Goal: Download file/media

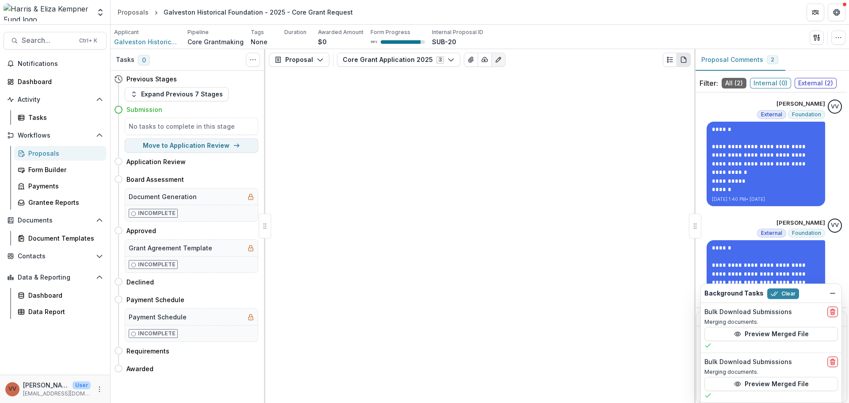
click at [59, 146] on link "Proposals" at bounding box center [60, 153] width 92 height 15
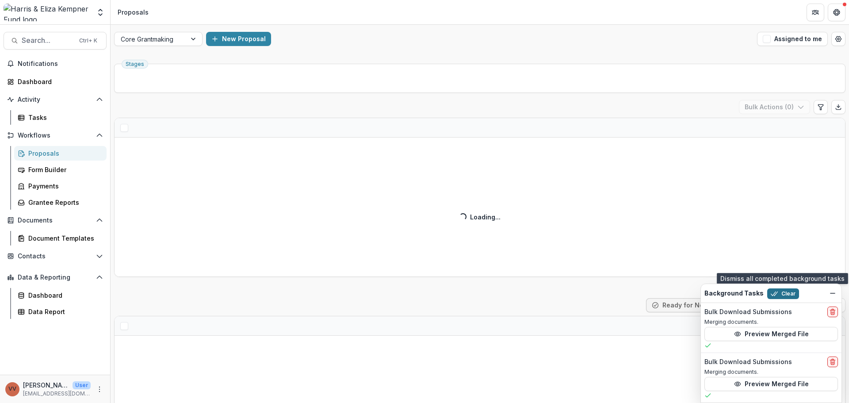
click at [786, 295] on button "Clear" at bounding box center [783, 293] width 32 height 11
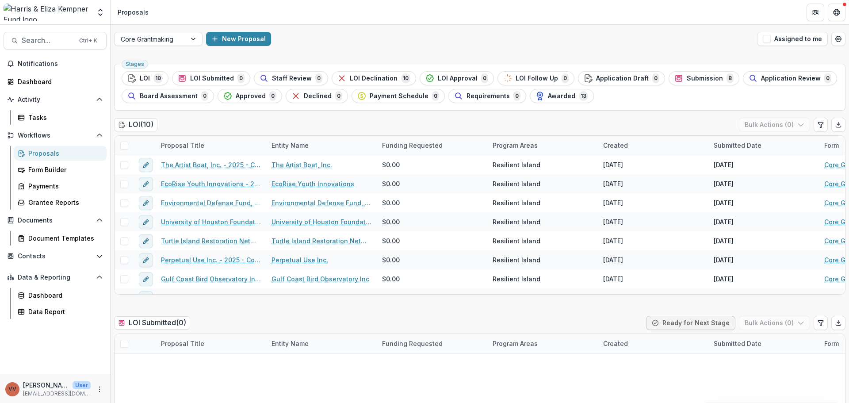
click at [704, 77] on span "Submission" at bounding box center [705, 79] width 36 height 8
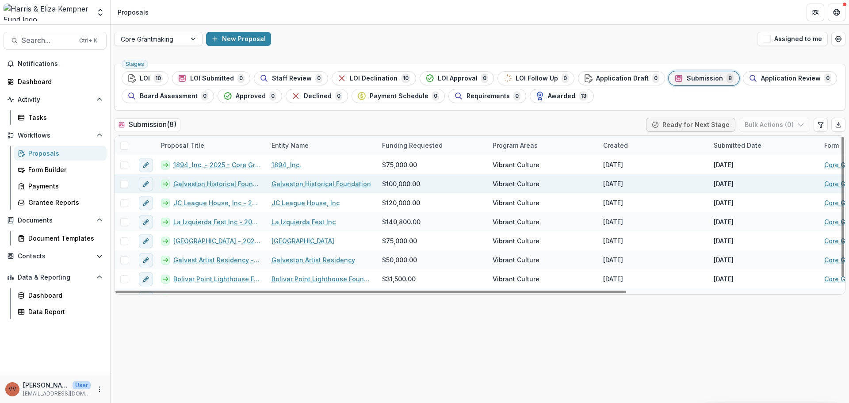
click at [218, 187] on link "Galveston Historical Foundation - 2025 - Core Grant Request" at bounding box center [217, 183] width 88 height 9
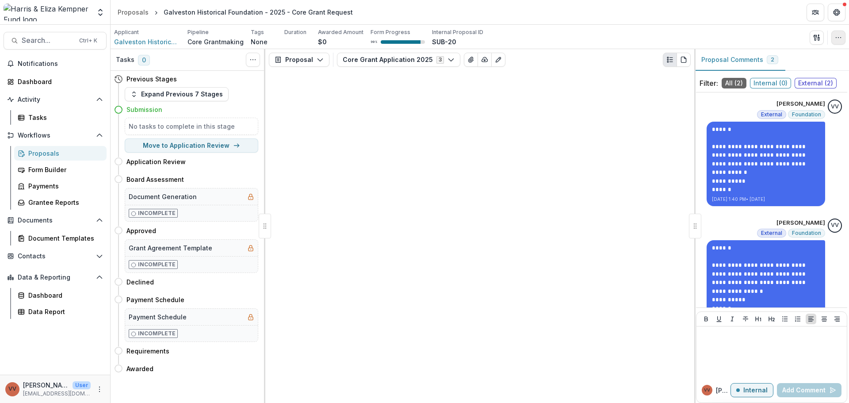
click at [835, 39] on icon "button" at bounding box center [838, 37] width 7 height 7
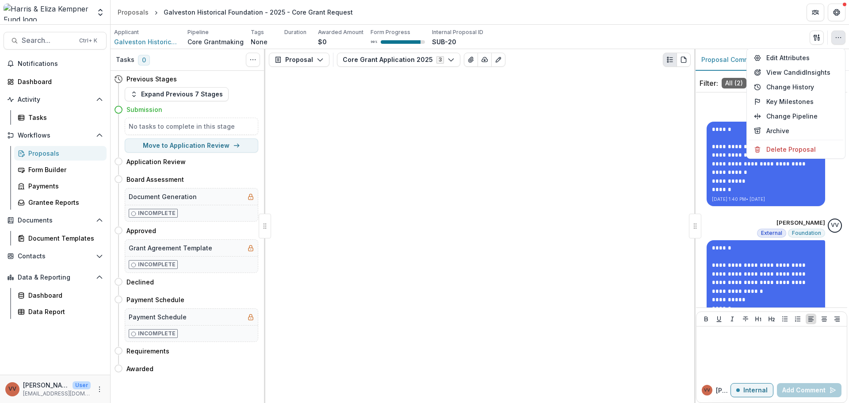
click at [527, 111] on div "Proposal Proposal Payments Reports Grant Agreements Board Summaries Bank Detail…" at bounding box center [479, 226] width 429 height 354
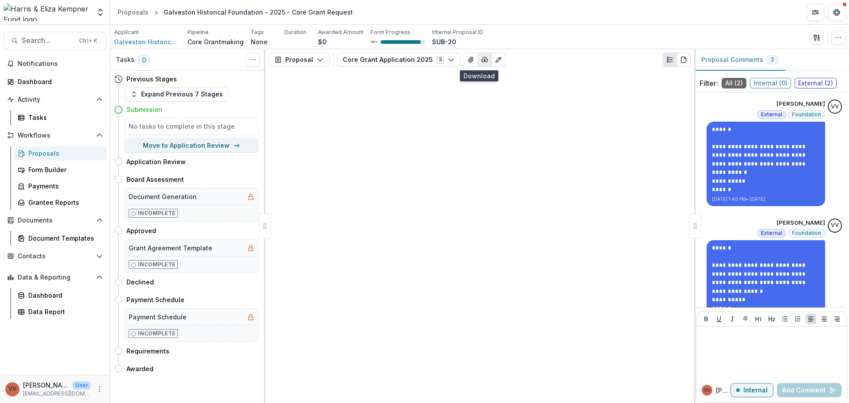
click at [481, 63] on icon "button" at bounding box center [484, 59] width 7 height 7
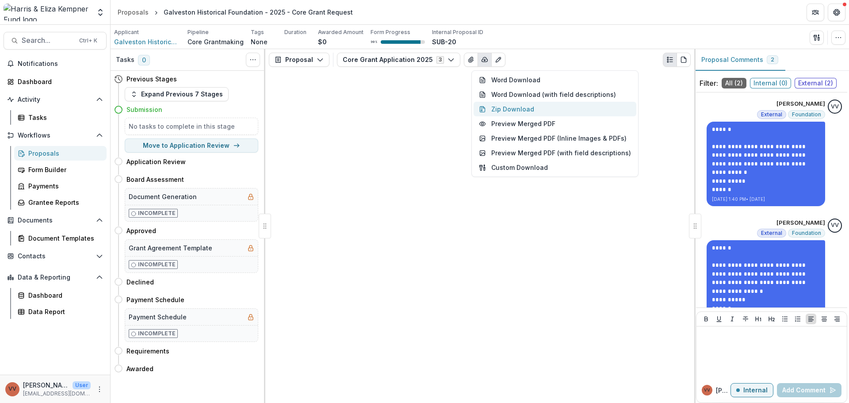
click at [506, 106] on button "Zip Download" at bounding box center [555, 109] width 163 height 15
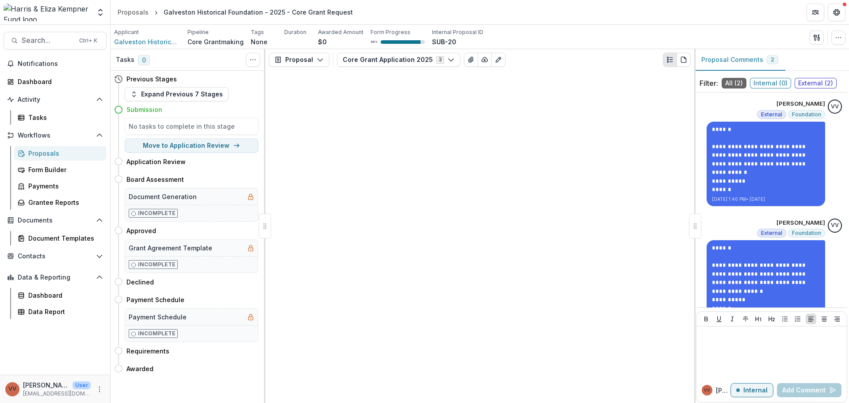
click at [64, 155] on div "Proposals" at bounding box center [63, 153] width 71 height 9
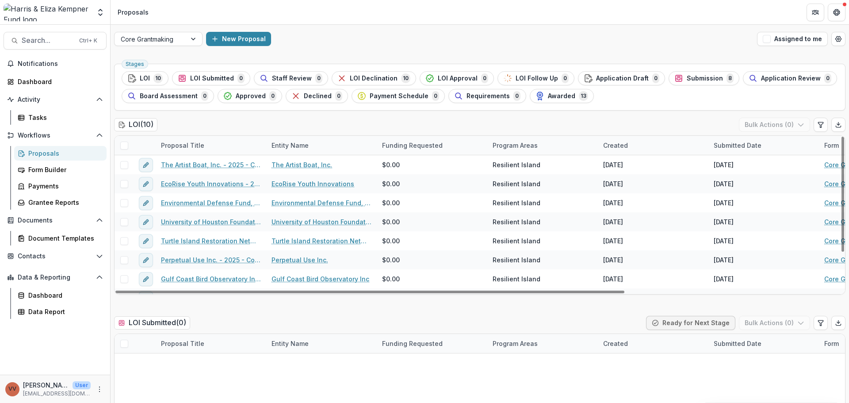
click at [709, 71] on div "Stages LOI 10 LOI Submitted 0 Staff Review 0 LOI Declination 10 LOI Approval 0 …" at bounding box center [480, 87] width 732 height 47
click at [704, 76] on span "Submission" at bounding box center [705, 79] width 36 height 8
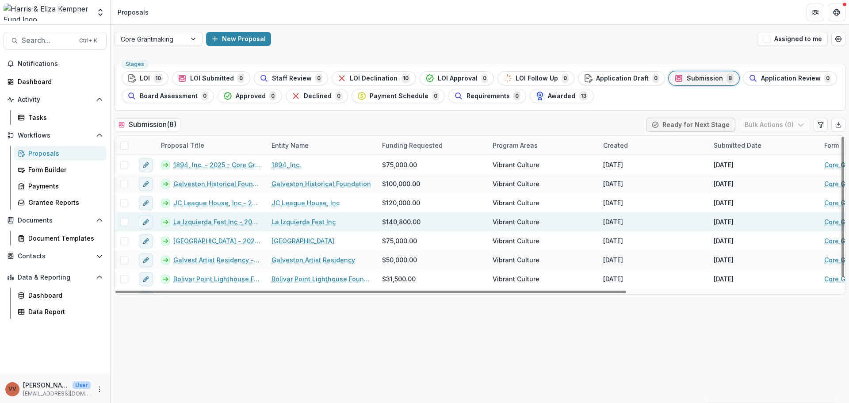
click at [225, 221] on link "La Izquierda Fest Inc - 2025 - Core Grant Request" at bounding box center [217, 221] width 88 height 9
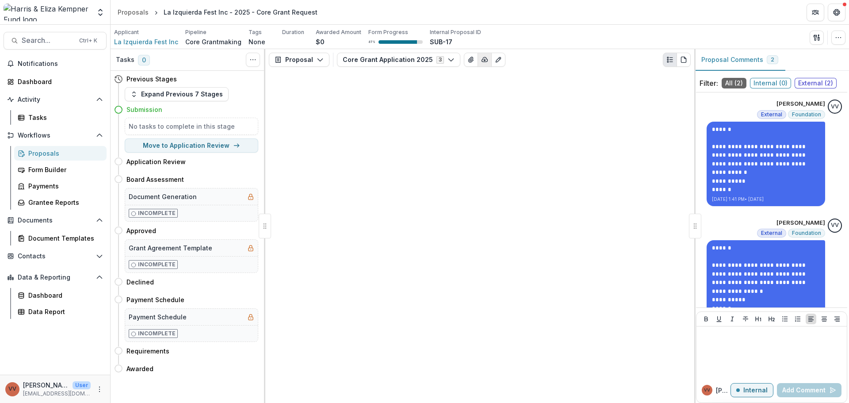
click at [481, 63] on icon "button" at bounding box center [484, 59] width 7 height 7
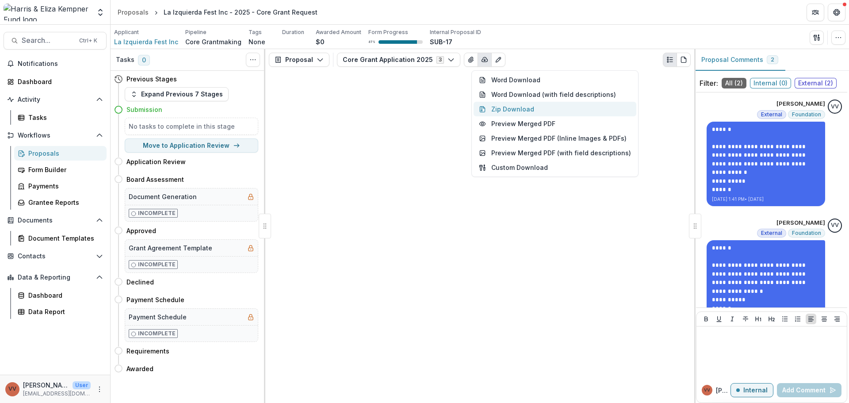
click at [534, 109] on button "Zip Download" at bounding box center [555, 109] width 163 height 15
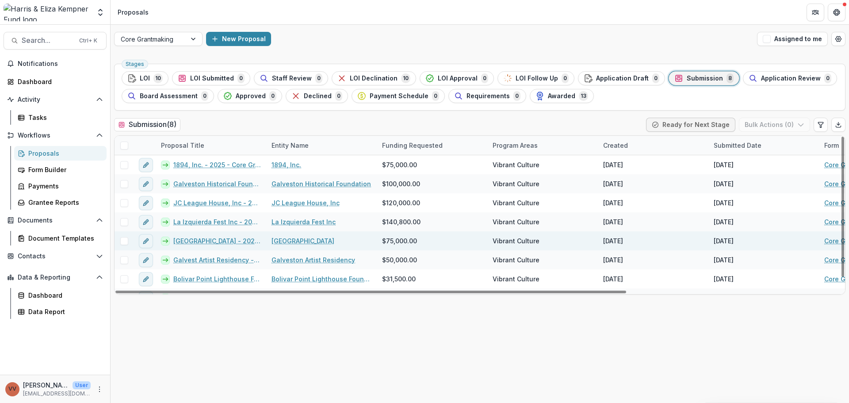
click at [219, 241] on link "[GEOGRAPHIC_DATA] - 2025 - Core Grant Request" at bounding box center [217, 240] width 88 height 9
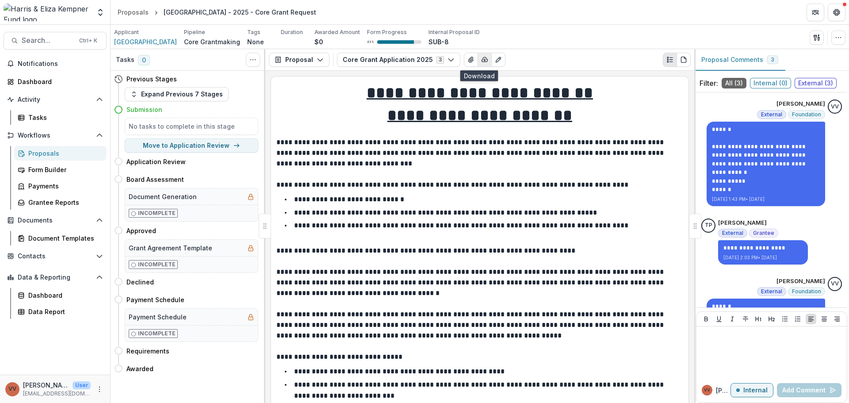
click at [481, 59] on icon "button" at bounding box center [484, 59] width 7 height 7
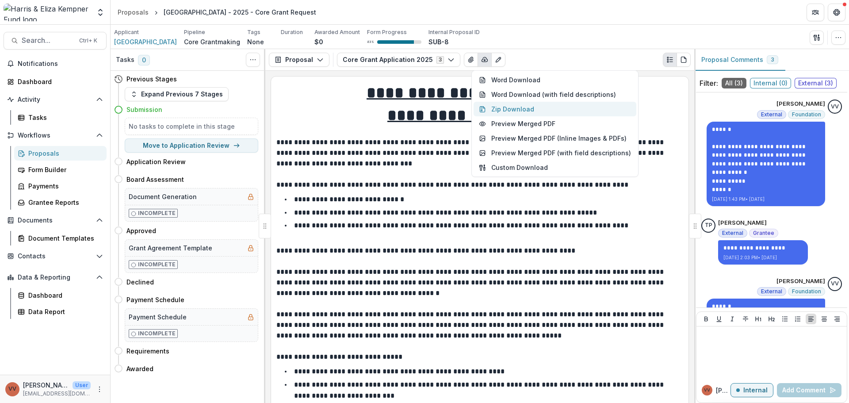
click at [537, 109] on button "Zip Download" at bounding box center [555, 109] width 163 height 15
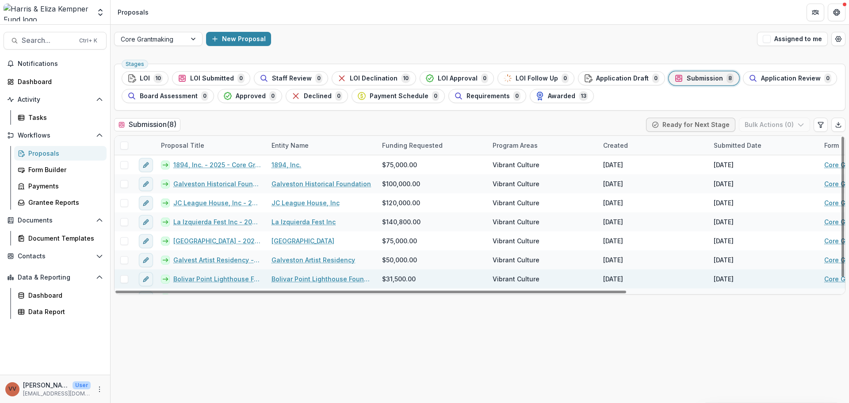
click at [230, 281] on link "Bolivar Point Lighthouse Foundation - 2025 - Core Grant Request" at bounding box center [217, 278] width 88 height 9
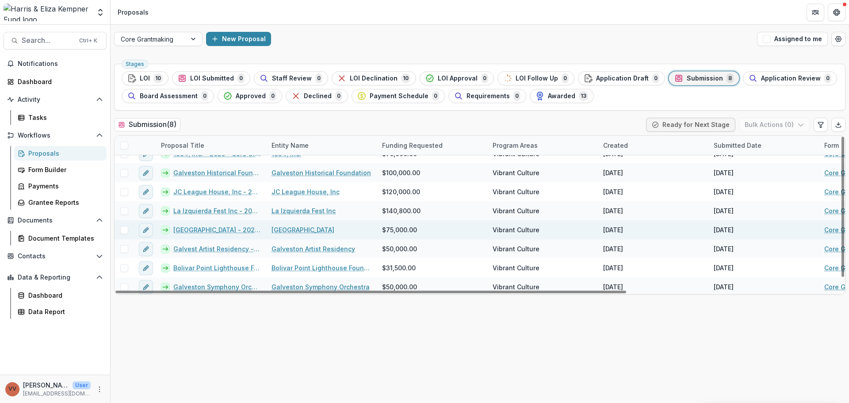
scroll to position [13, 0]
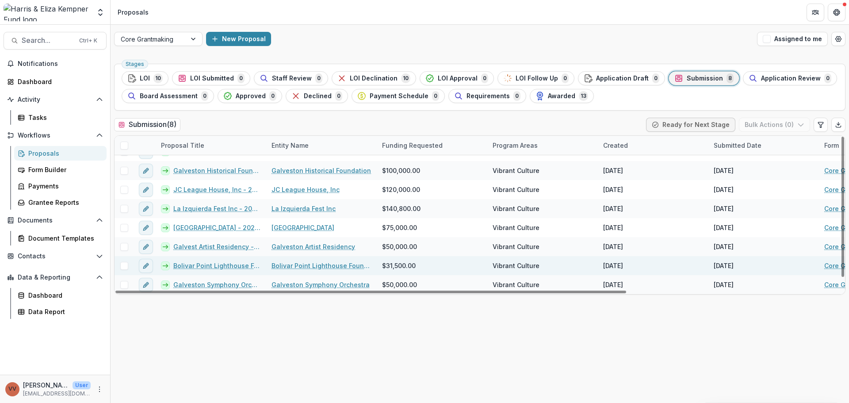
click at [221, 267] on link "Bolivar Point Lighthouse Foundation - 2025 - Core Grant Request" at bounding box center [217, 265] width 88 height 9
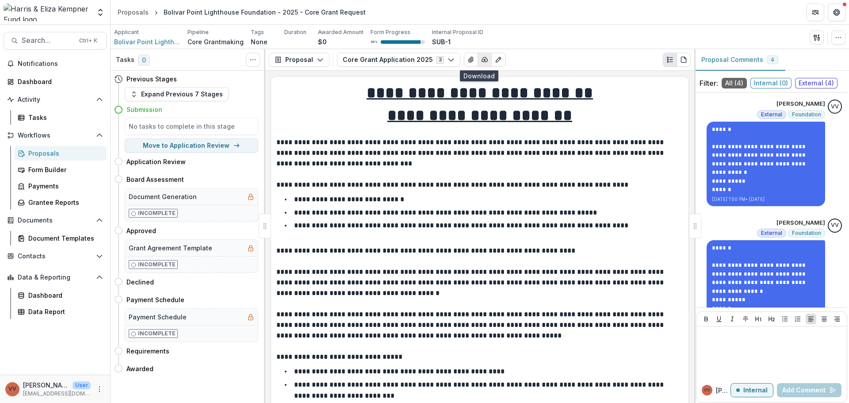
click at [483, 66] on button "button" at bounding box center [485, 60] width 14 height 14
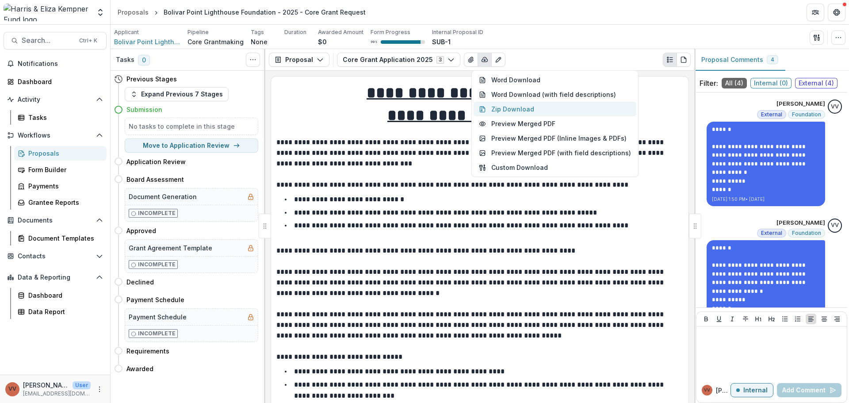
click at [555, 106] on button "Zip Download" at bounding box center [555, 109] width 163 height 15
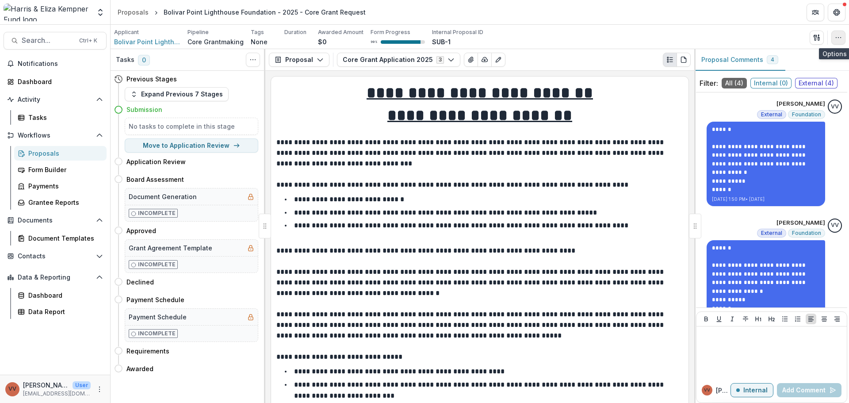
click at [834, 37] on button "button" at bounding box center [838, 38] width 14 height 14
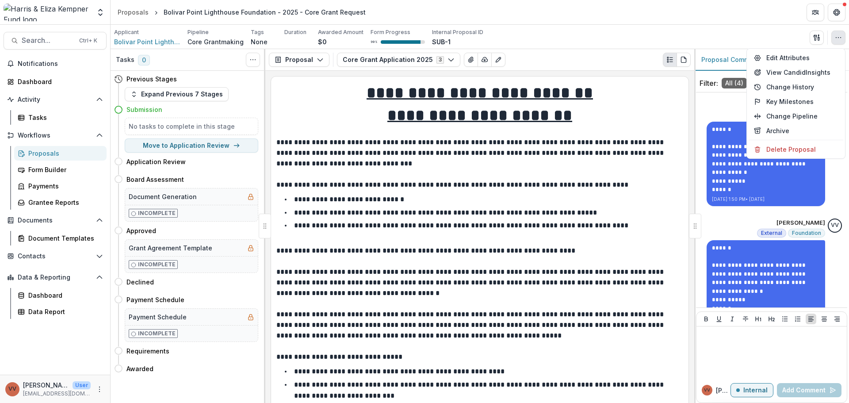
click at [583, 15] on header "Proposals [GEOGRAPHIC_DATA] Lighthouse Foundation - 2025 - Core Grant Request" at bounding box center [480, 12] width 739 height 24
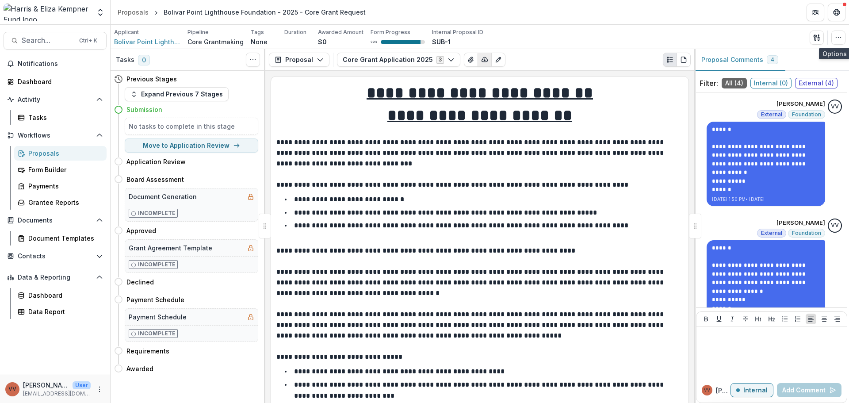
click at [481, 63] on icon "button" at bounding box center [484, 59] width 7 height 7
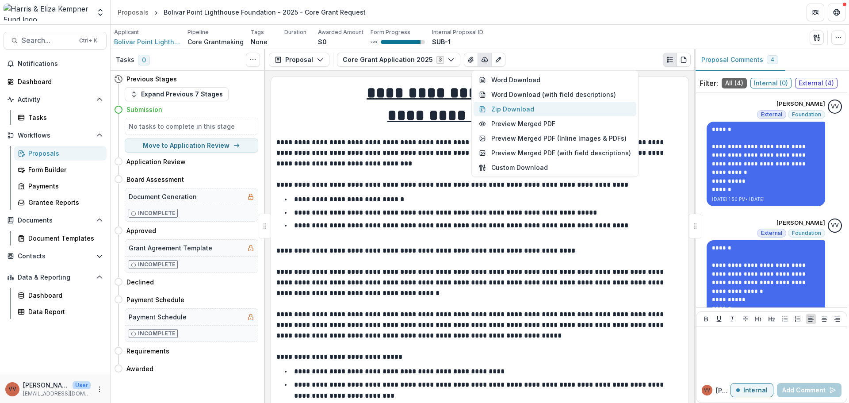
click at [501, 105] on button "Zip Download" at bounding box center [555, 109] width 163 height 15
